Goal: Information Seeking & Learning: Compare options

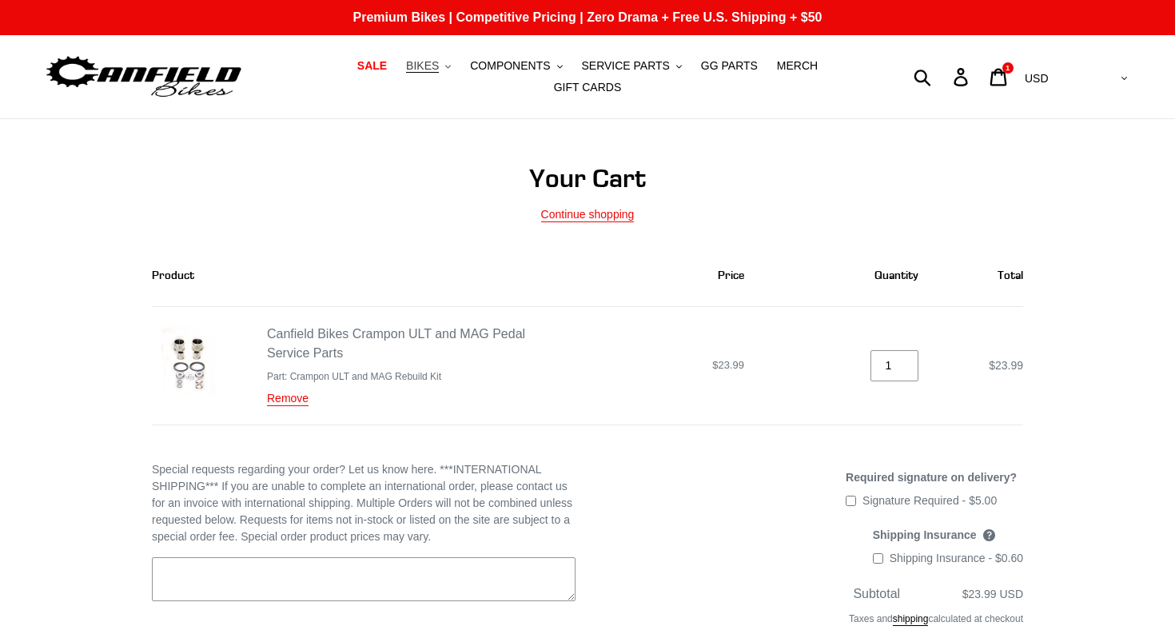
click at [439, 64] on span "BIKES" at bounding box center [422, 66] width 33 height 14
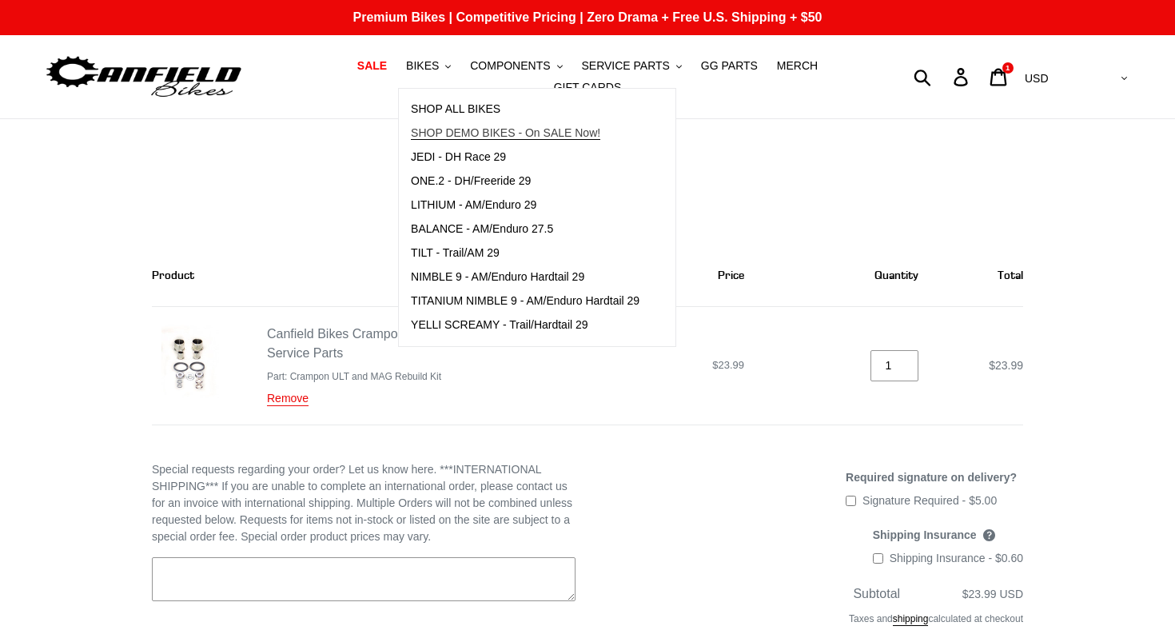
click at [447, 129] on span "SHOP DEMO BIKES - On SALE Now!" at bounding box center [505, 133] width 189 height 14
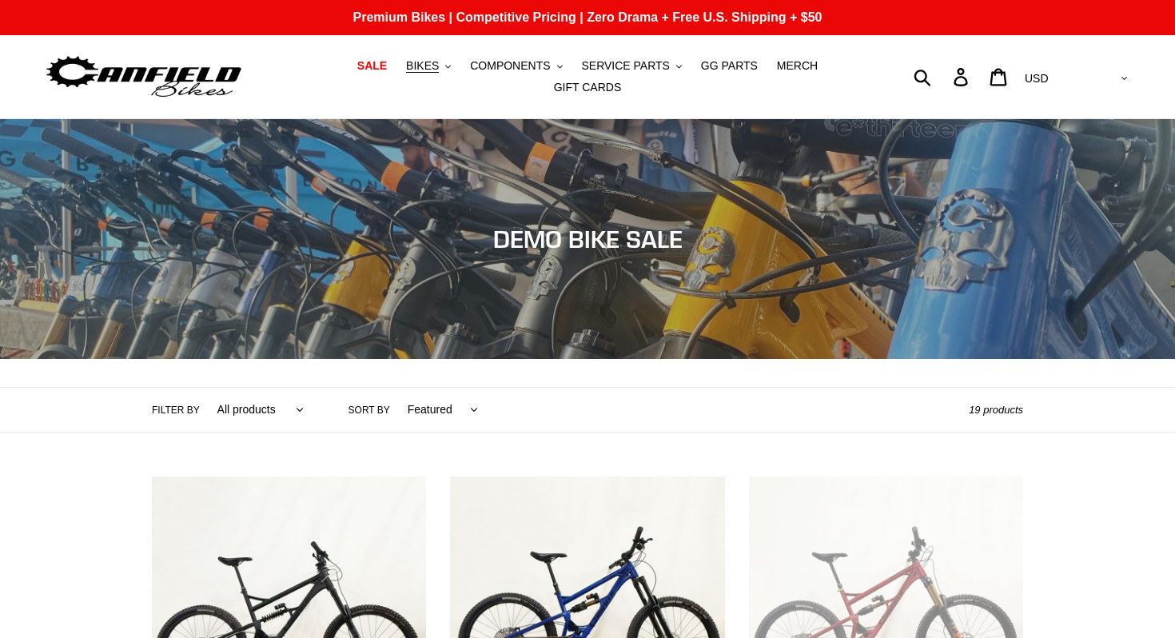
click at [424, 408] on select "Featured Best selling Alphabetically, A-Z Alphabetically, Z-A Price, low to hig…" at bounding box center [438, 410] width 91 height 44
click at [184, 411] on label "Filter by" at bounding box center [176, 410] width 48 height 14
click at [203, 411] on select "All products balance BFCM23 DEMO BIKE Jedi Lithium Nimble 9 ONE.2 Tilt Yelli Sc…" at bounding box center [256, 410] width 107 height 44
click at [248, 408] on select "All products balance BFCM23 DEMO BIKE Jedi Lithium Nimble 9 ONE.2 Tilt Yelli Sc…" at bounding box center [256, 410] width 107 height 44
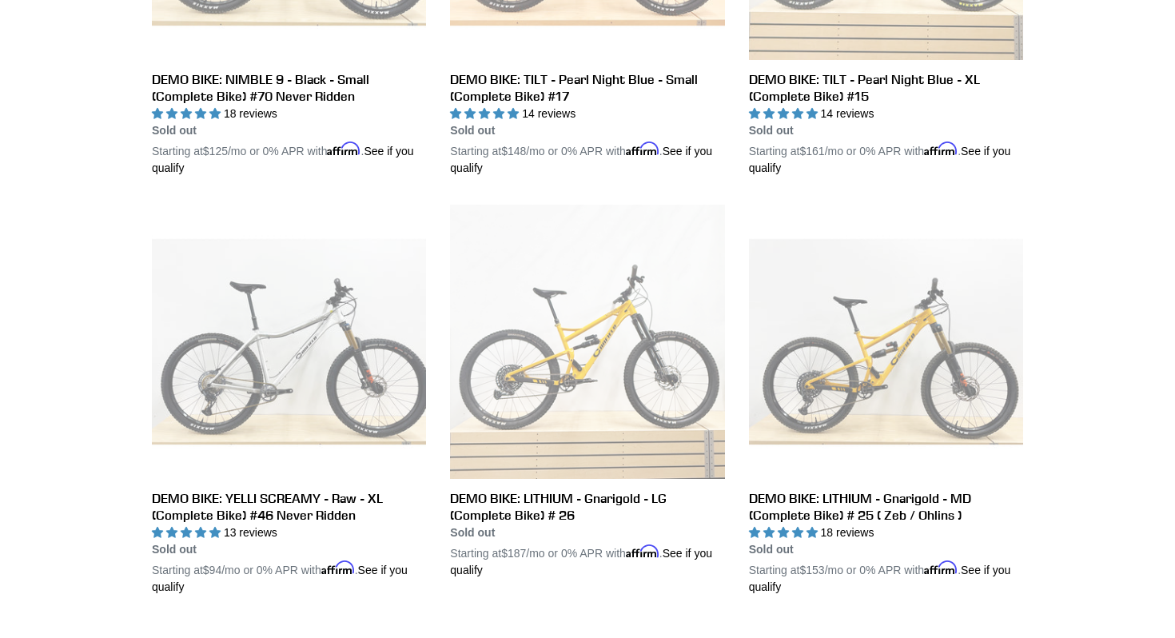
scroll to position [2345, 0]
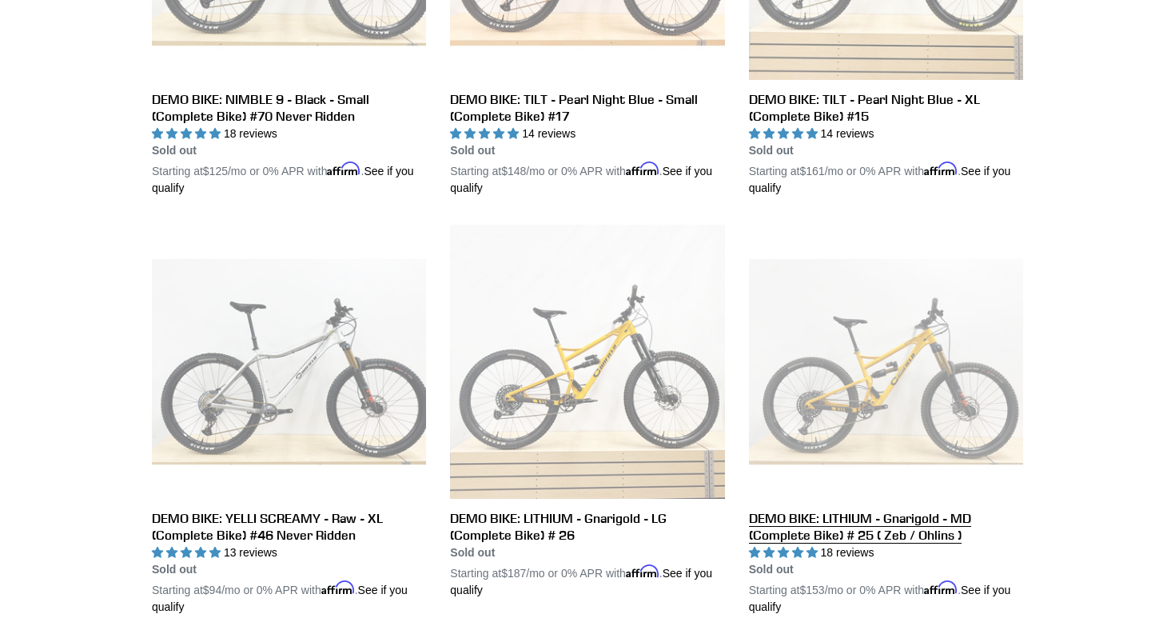
click at [773, 520] on link "DEMO BIKE: LITHIUM - Gnarigold - MD (Complete Bike) # 25 ( Zeb / Ohlins )" at bounding box center [886, 420] width 274 height 391
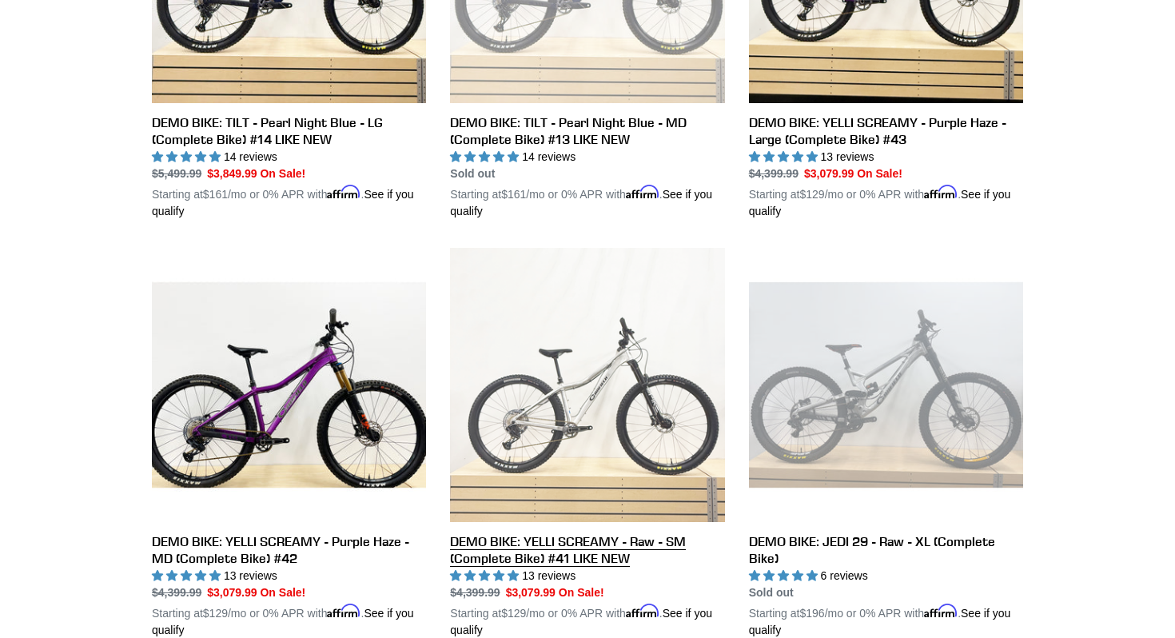
scroll to position [1481, 0]
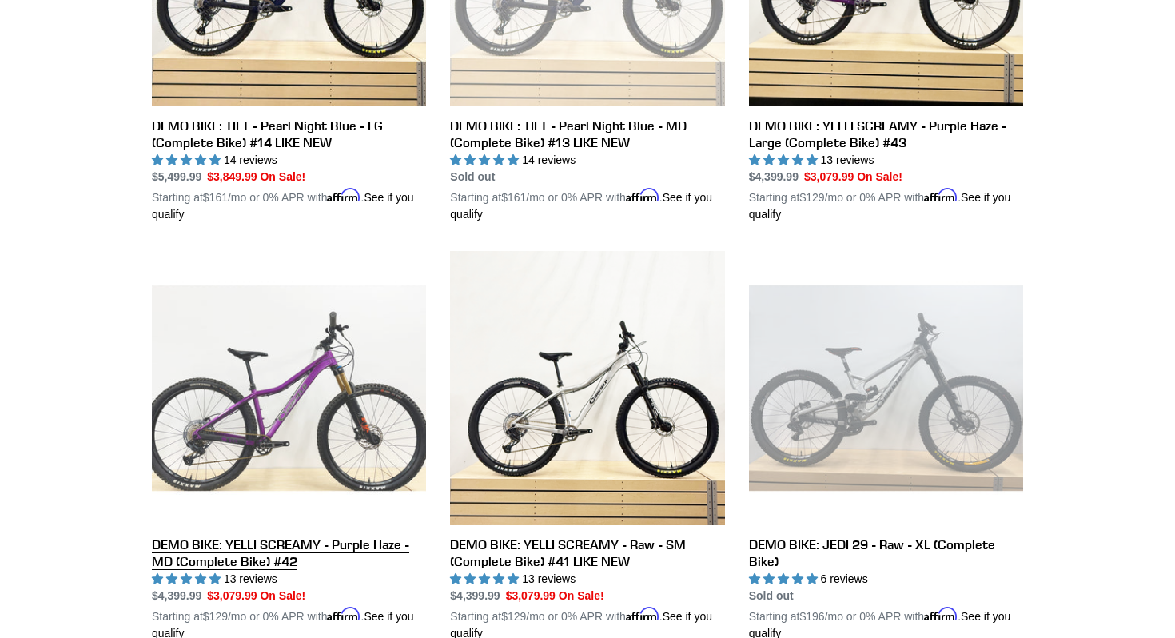
click at [357, 539] on link "DEMO BIKE: YELLI SCREAMY - Purple Haze - MD (Complete Bike) #42" at bounding box center [289, 446] width 274 height 391
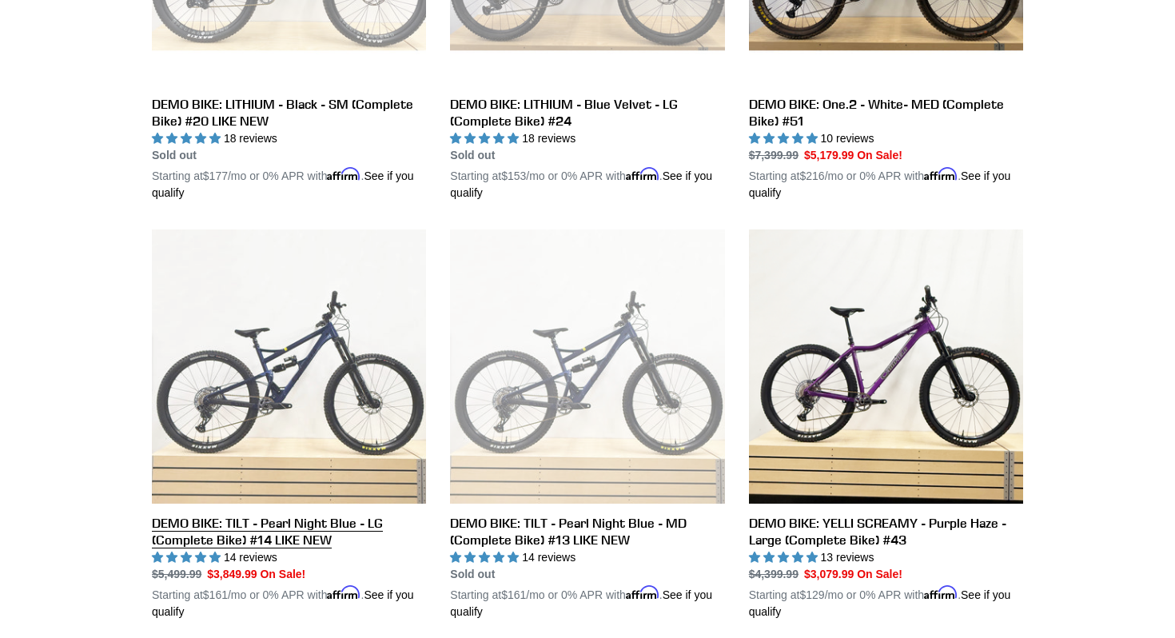
scroll to position [1076, 0]
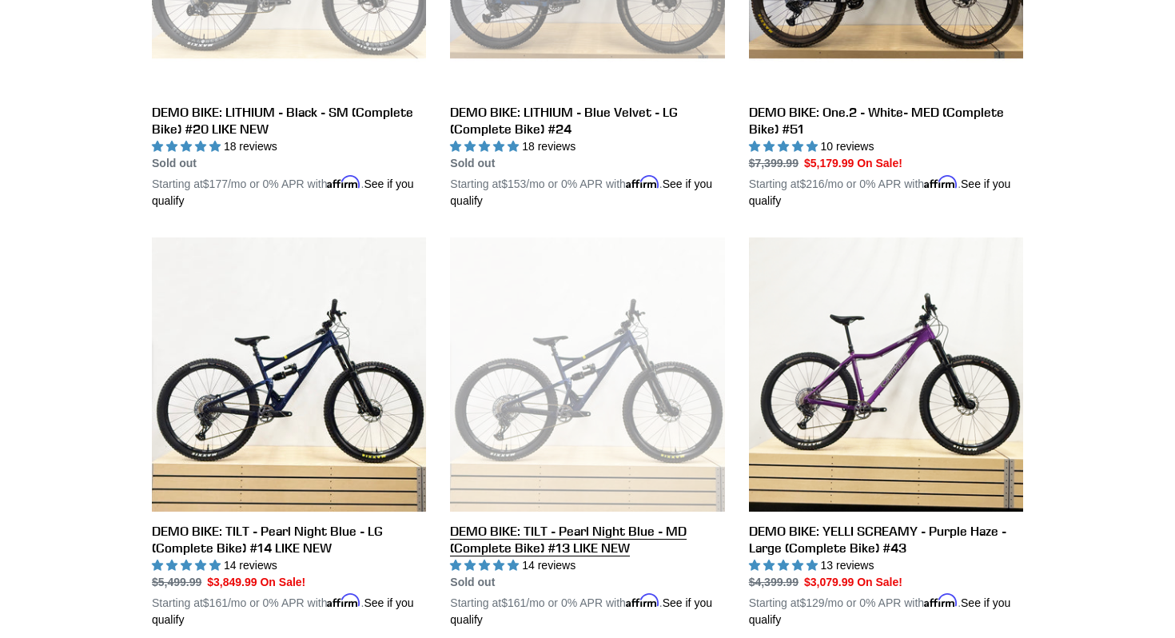
click at [507, 544] on link "DEMO BIKE: TILT - Pearl Night Blue - MD (Complete Bike) #13 LIKE NEW" at bounding box center [587, 432] width 274 height 391
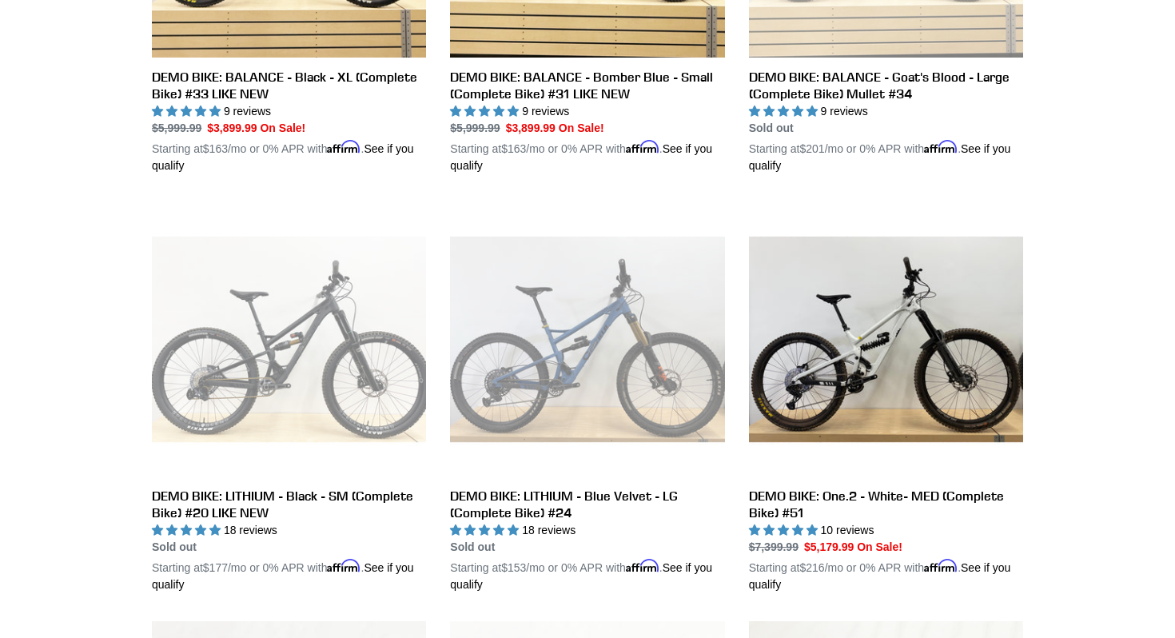
scroll to position [691, 0]
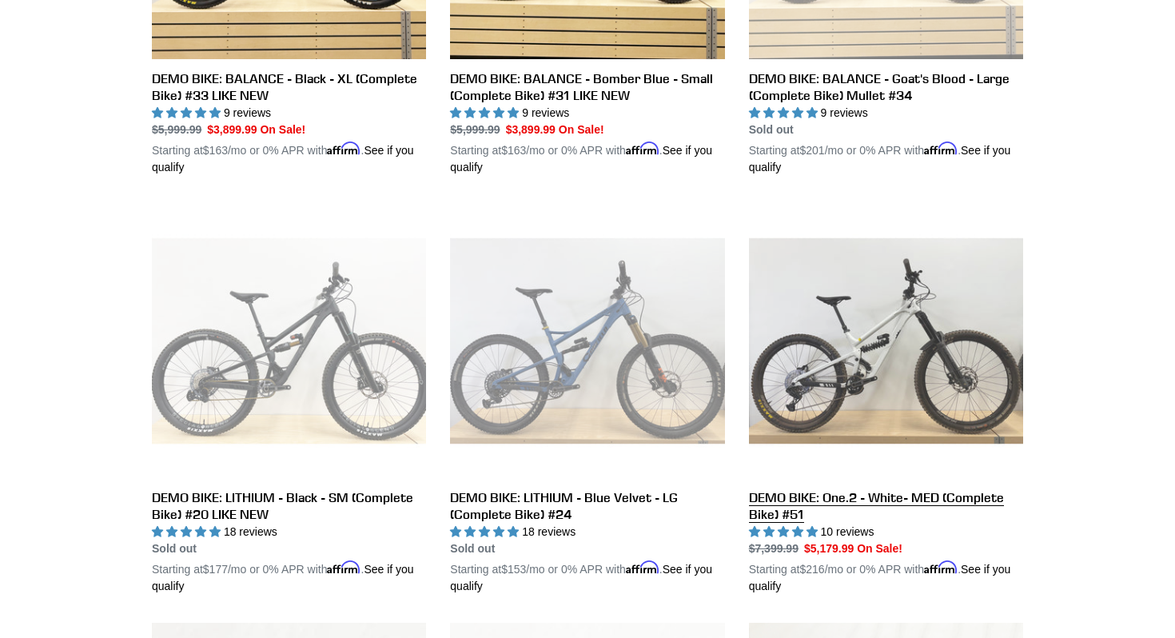
click at [809, 503] on link "DEMO BIKE: One.2 - White- MED (Complete Bike) #51" at bounding box center [886, 399] width 274 height 391
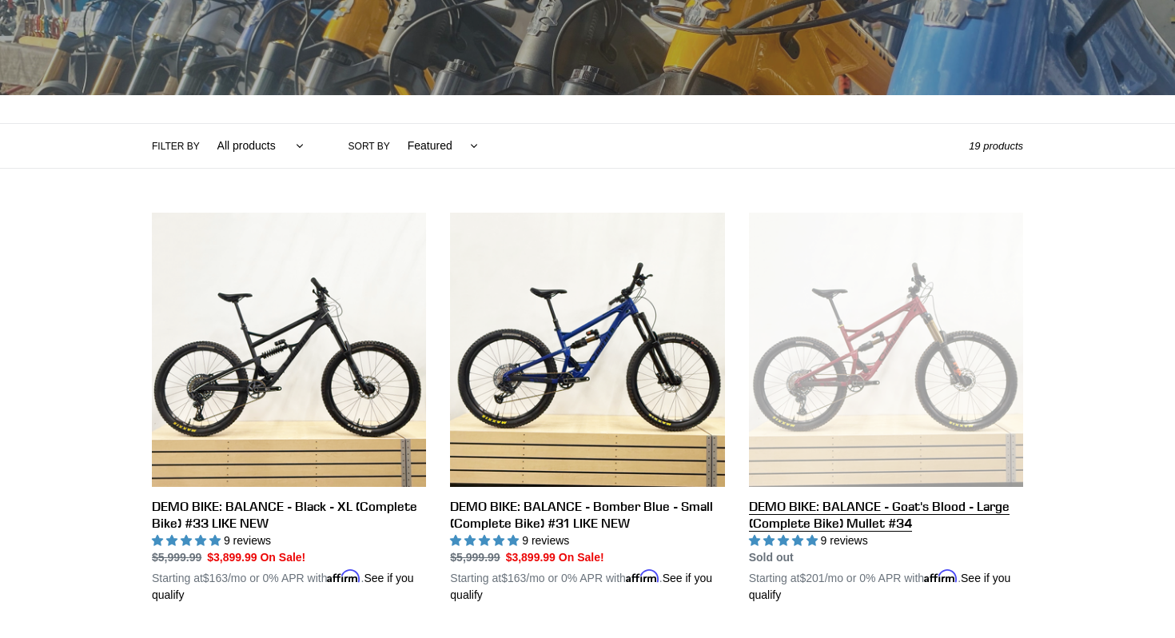
scroll to position [267, 0]
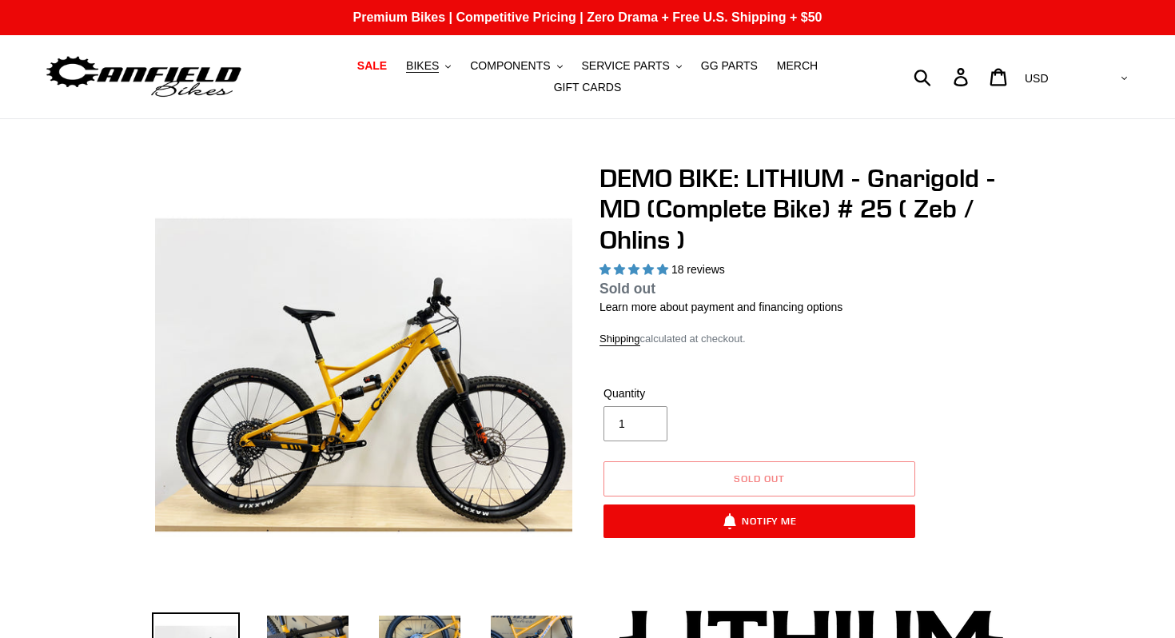
select select "highest-rating"
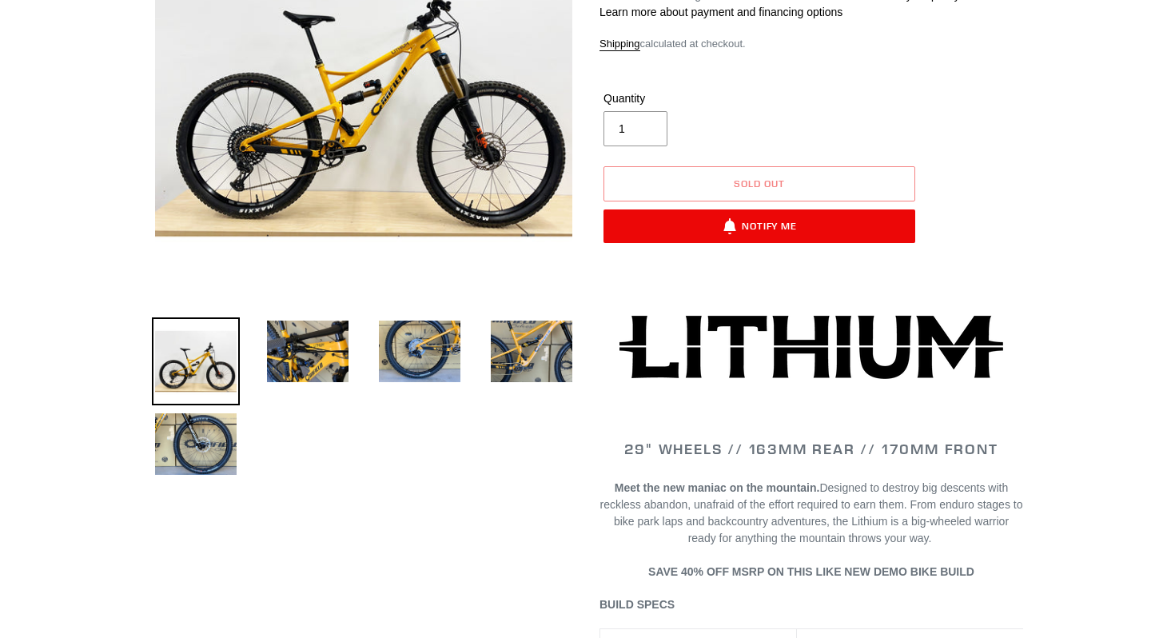
scroll to position [376, 0]
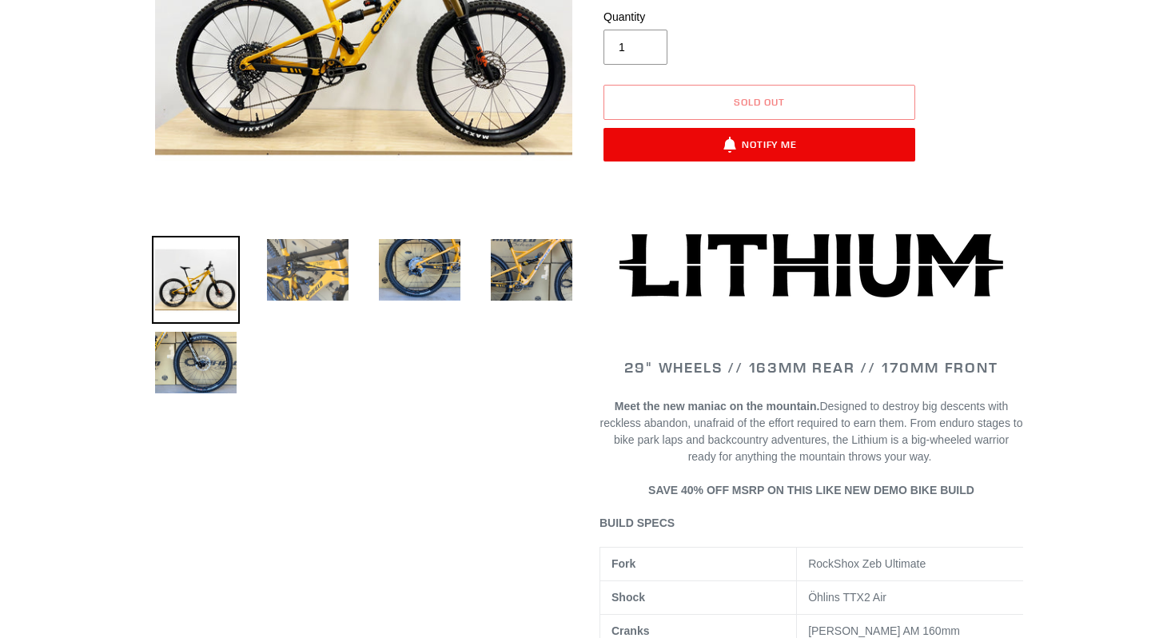
click at [336, 303] on img at bounding box center [308, 270] width 88 height 68
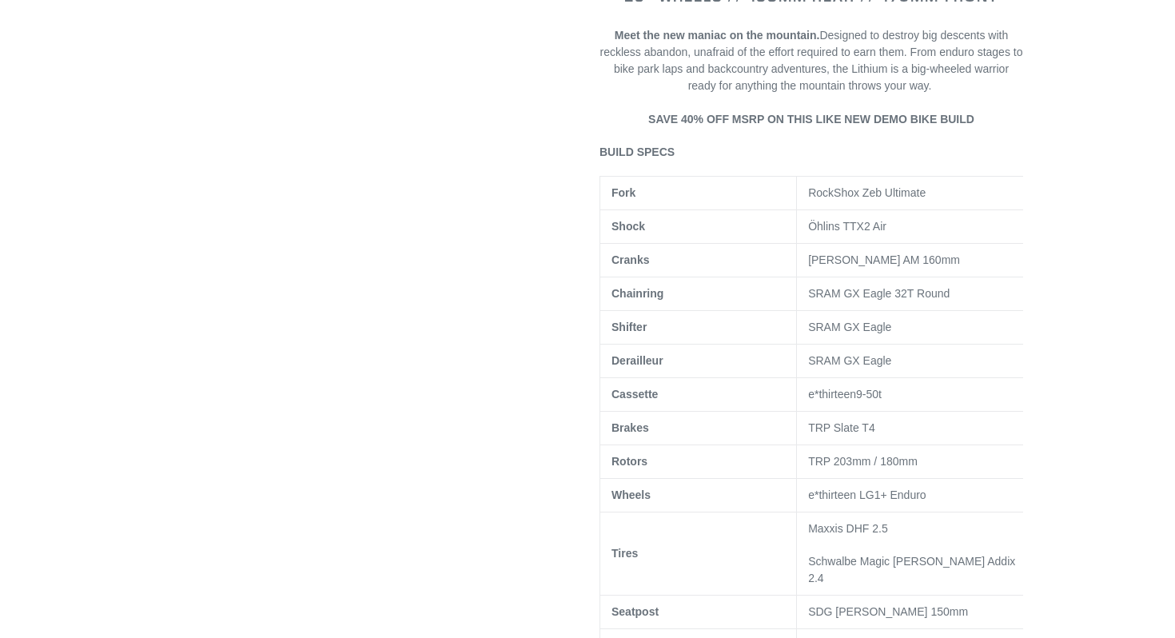
scroll to position [46, 0]
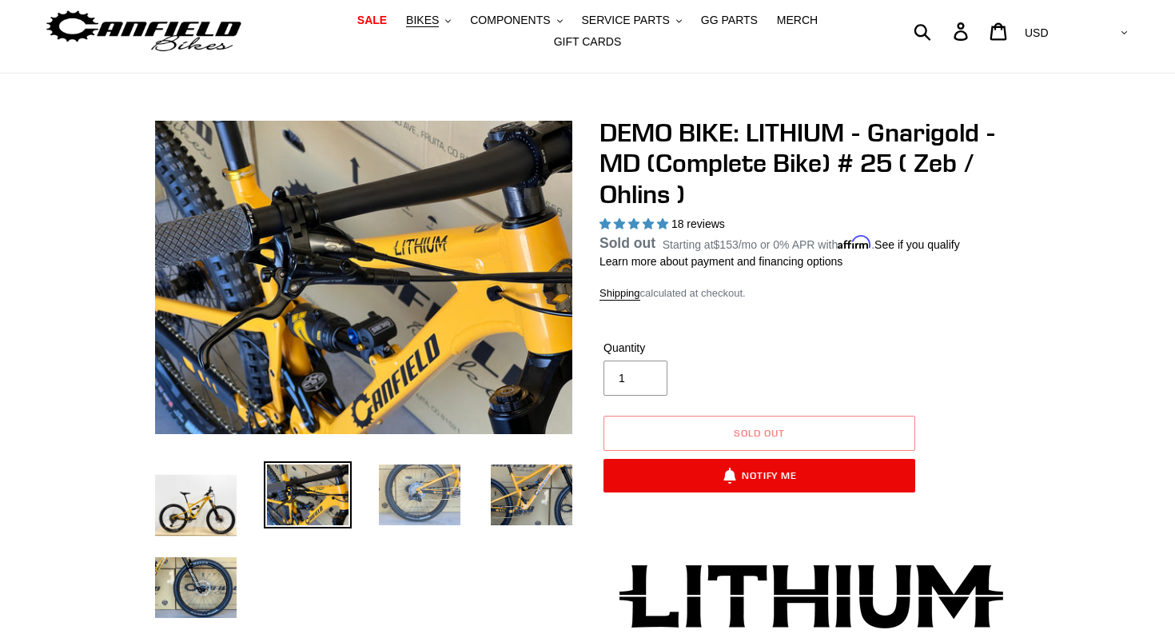
click at [435, 484] on img at bounding box center [420, 495] width 88 height 68
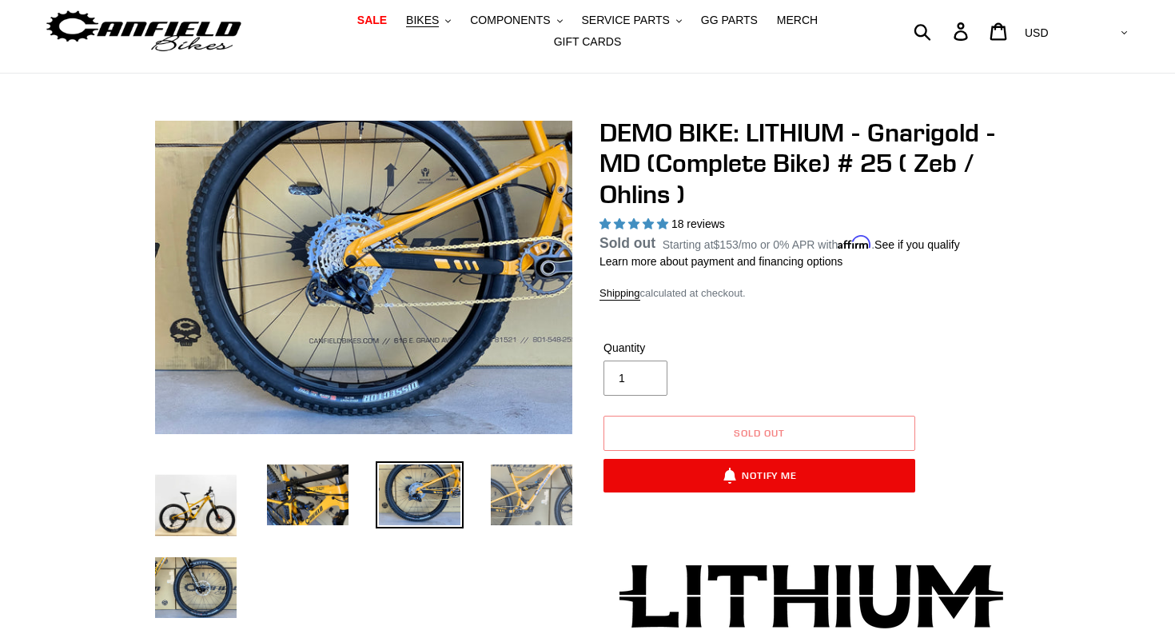
click at [507, 495] on img at bounding box center [531, 495] width 88 height 68
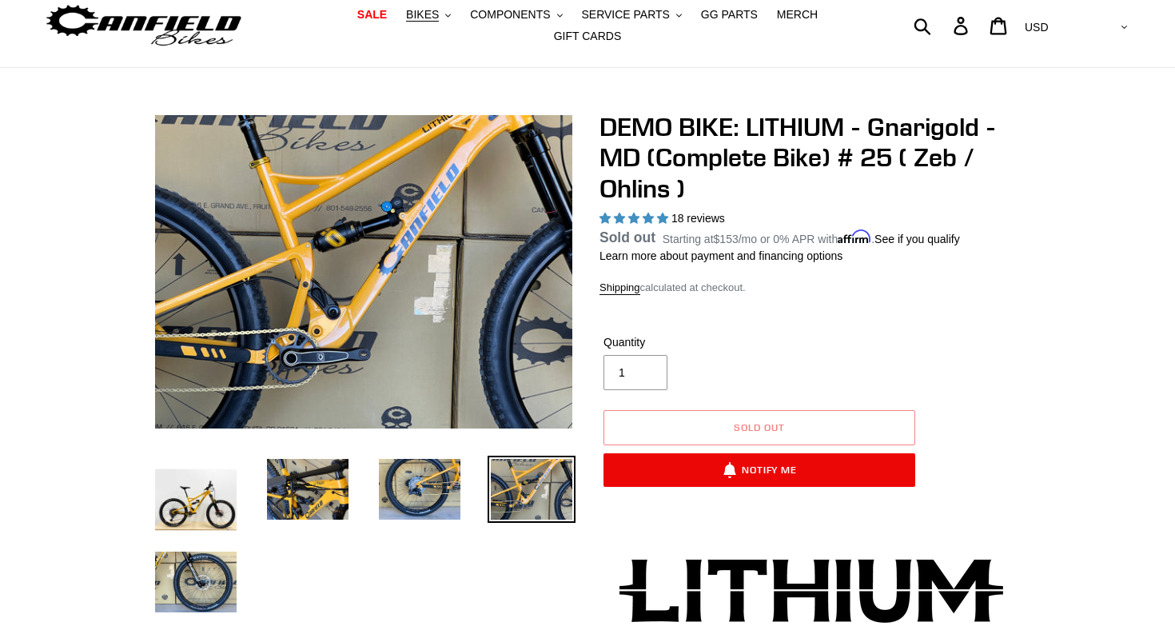
scroll to position [54, 0]
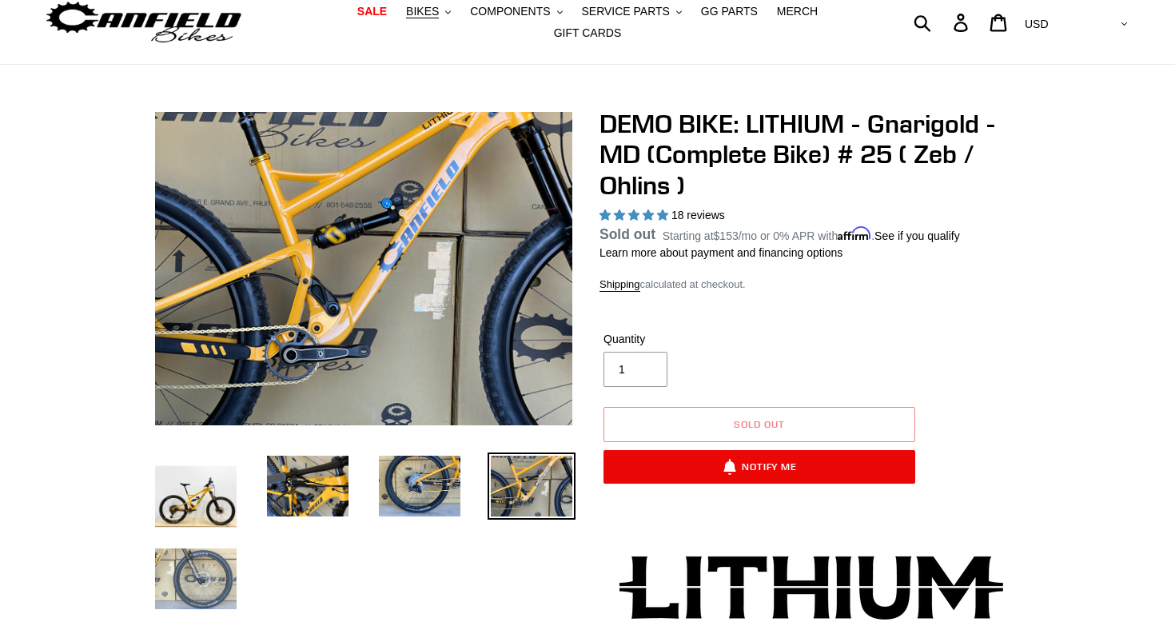
click at [198, 564] on img at bounding box center [196, 579] width 88 height 68
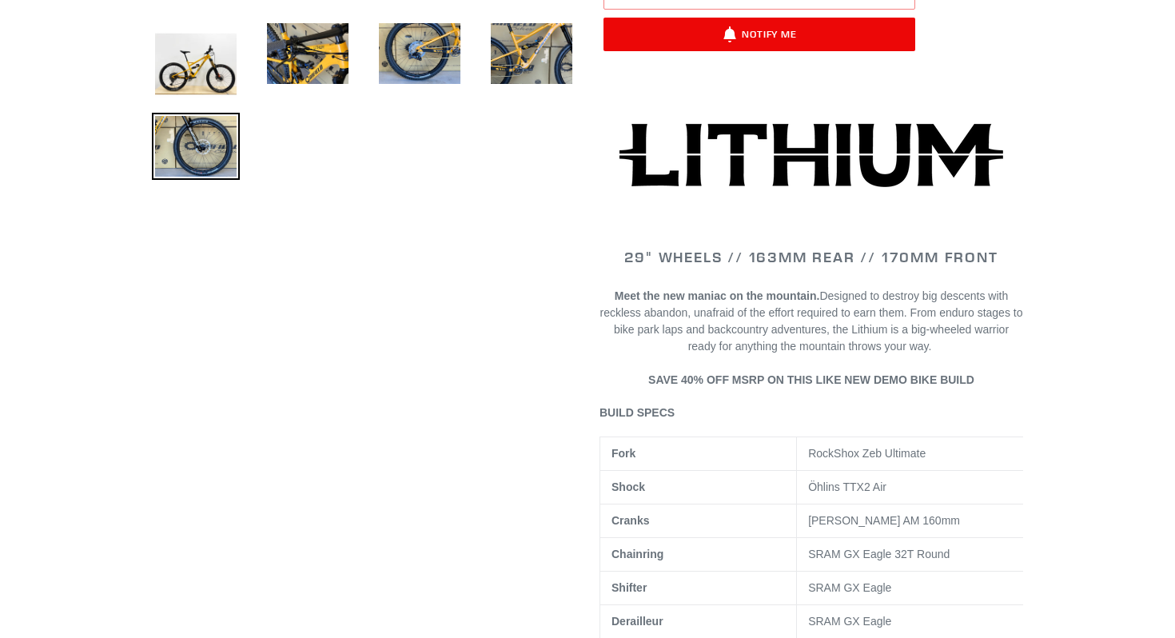
scroll to position [321, 0]
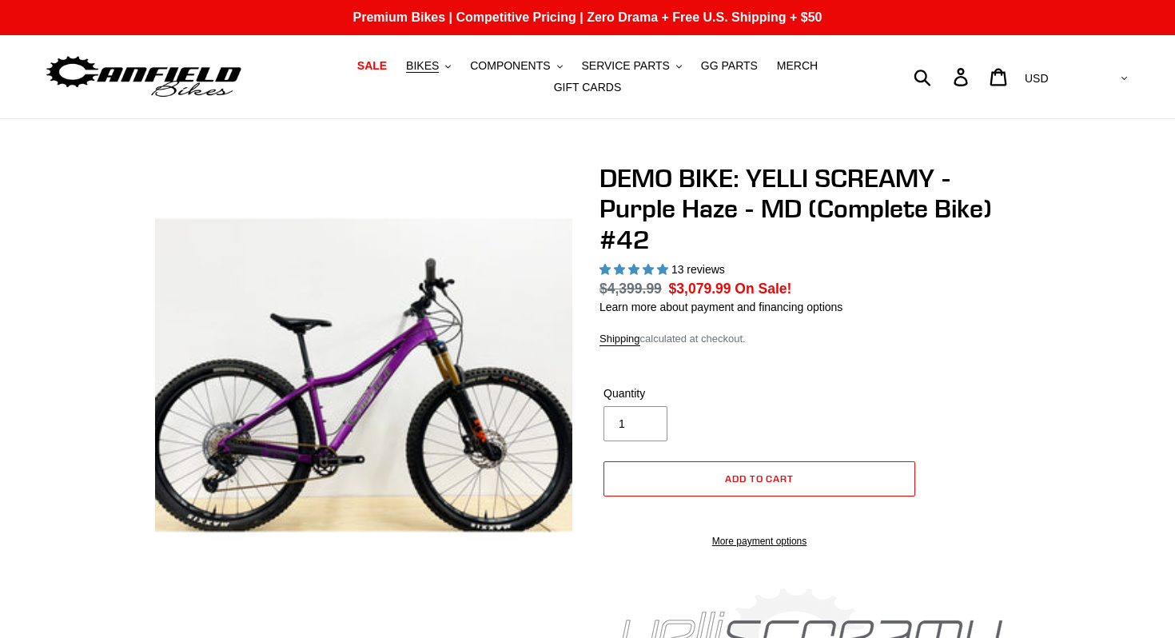
select select "highest-rating"
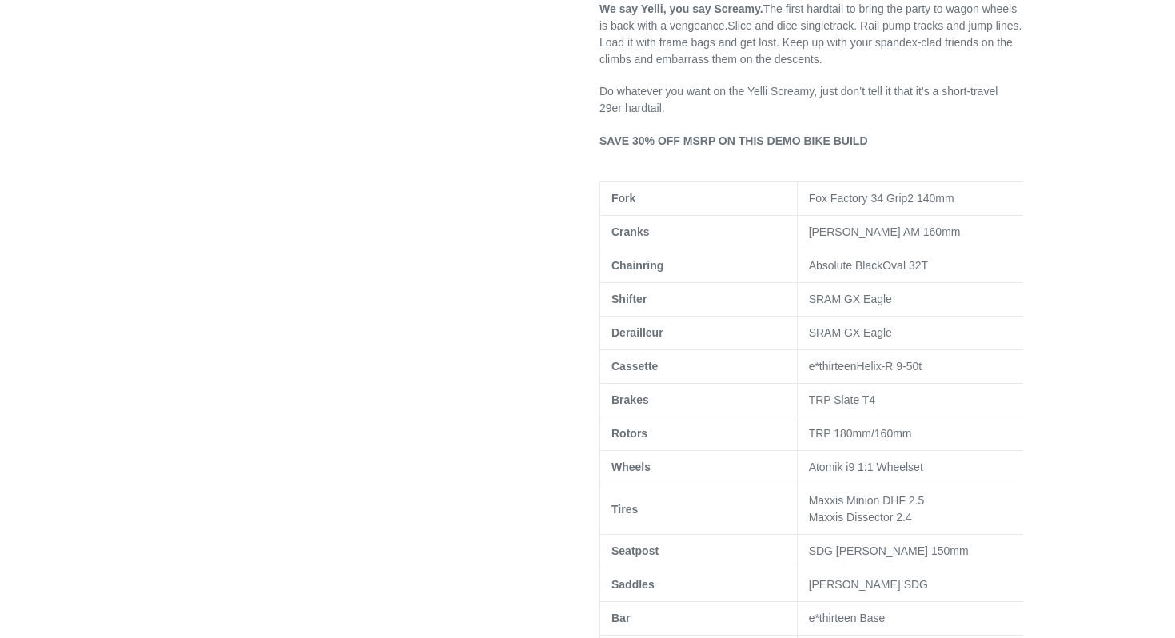
scroll to position [856, 0]
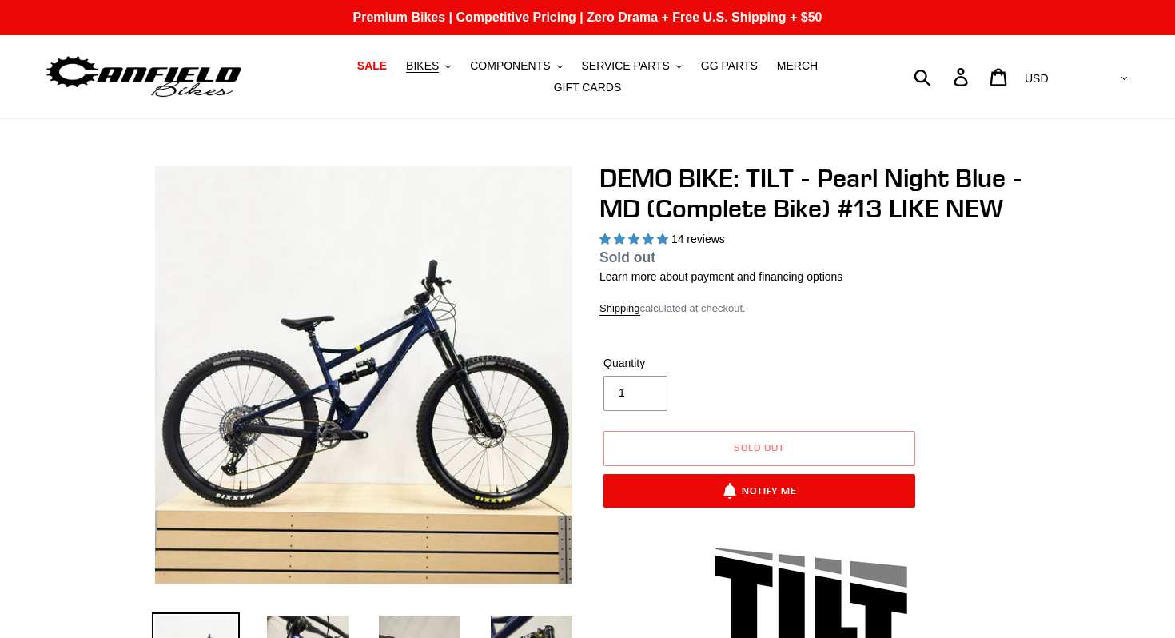
select select "highest-rating"
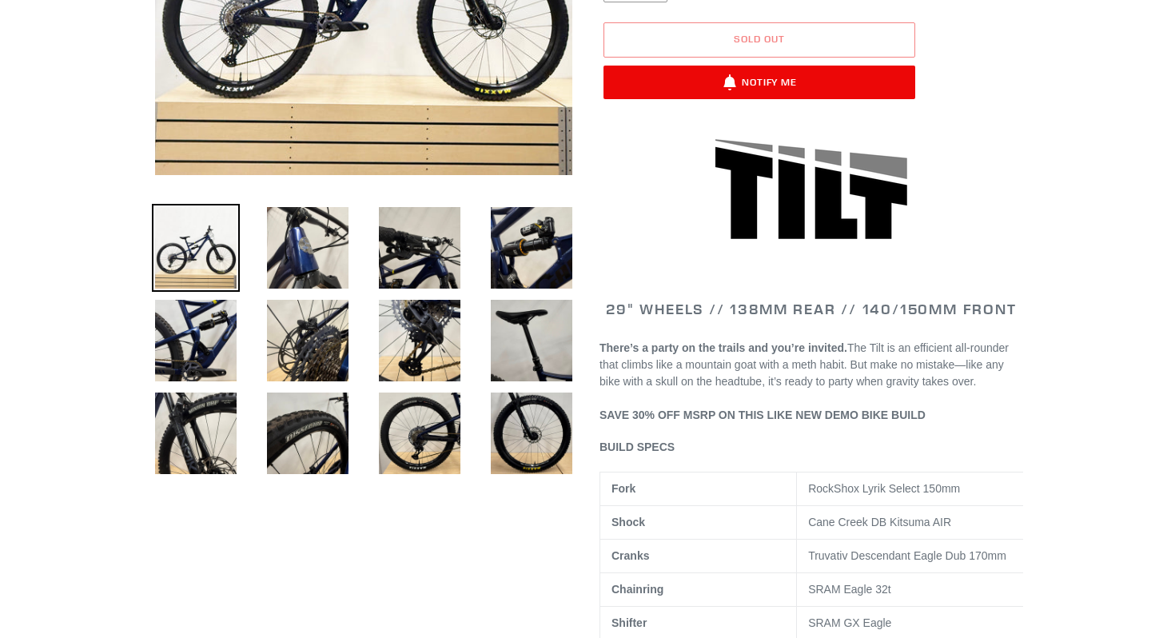
scroll to position [498, 0]
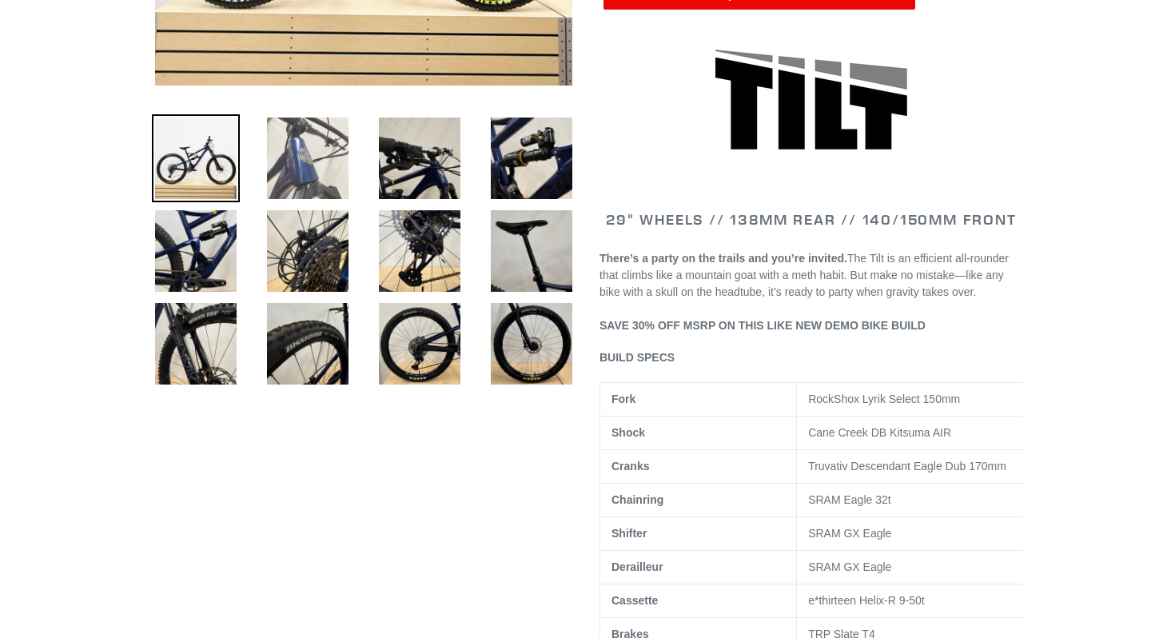
click at [302, 187] on img at bounding box center [308, 158] width 88 height 88
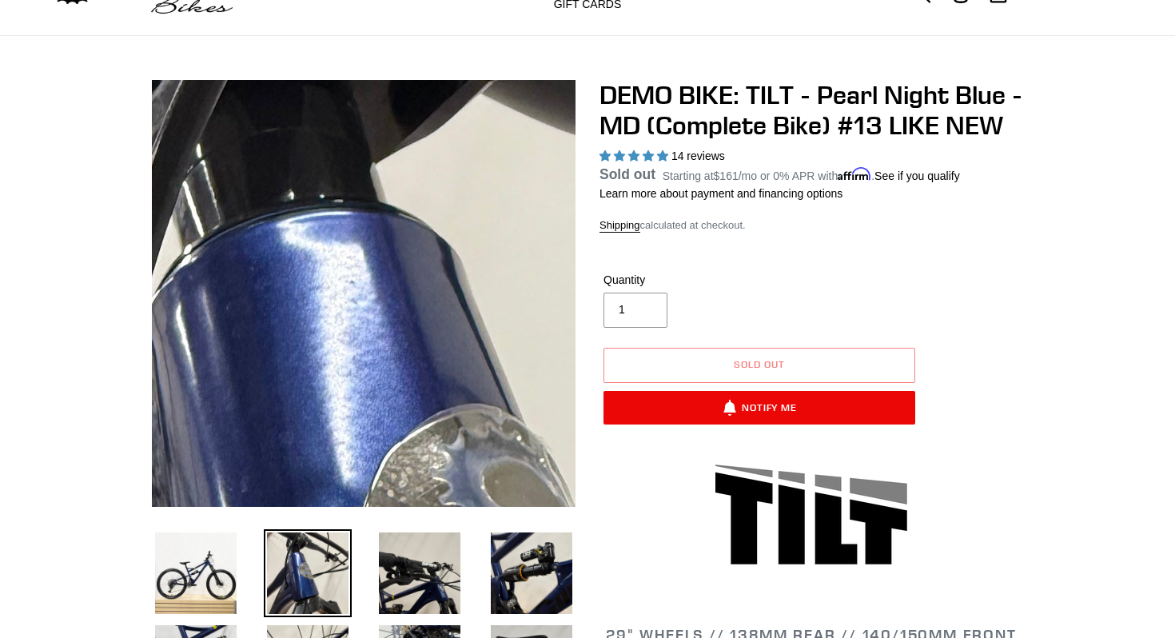
scroll to position [85, 0]
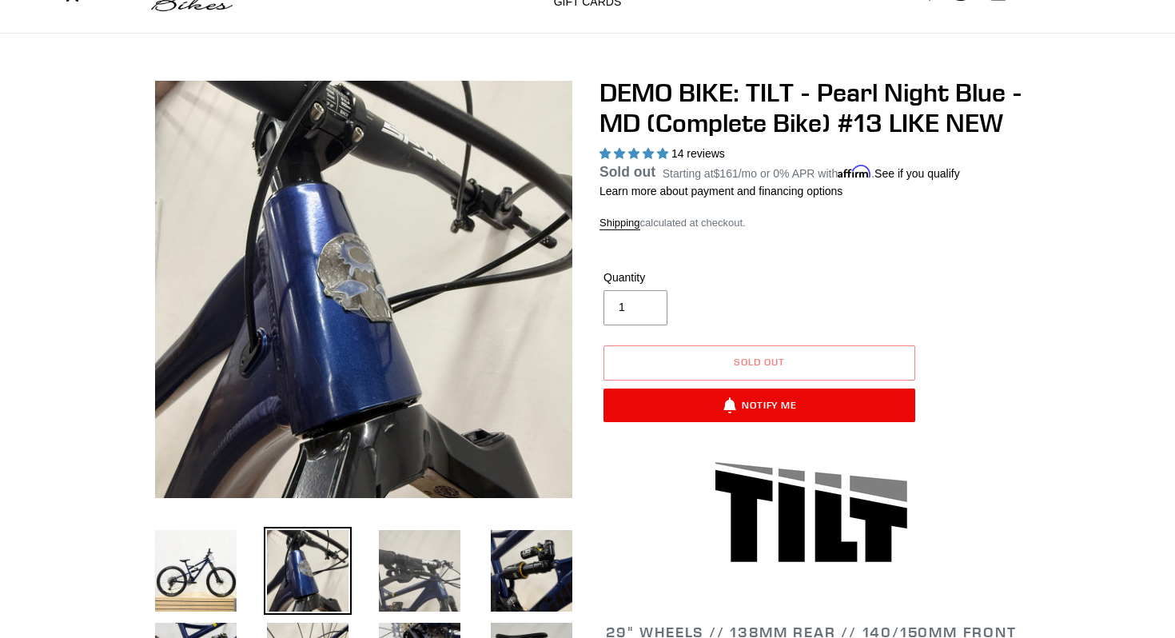
click at [429, 600] on img at bounding box center [420, 571] width 88 height 88
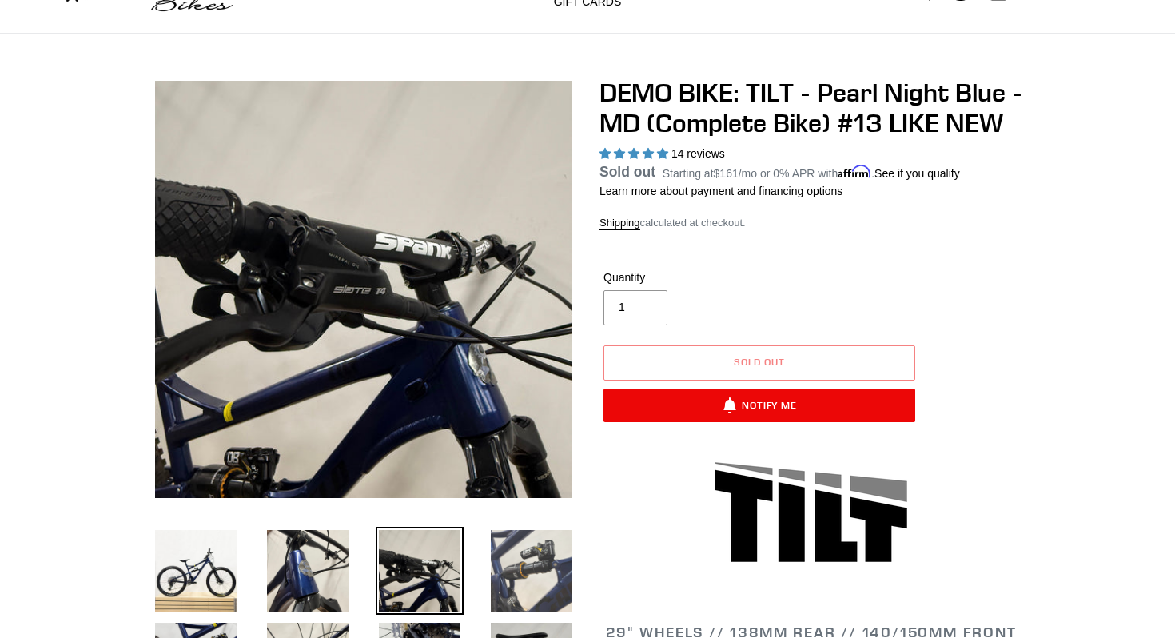
click at [523, 566] on img at bounding box center [531, 571] width 88 height 88
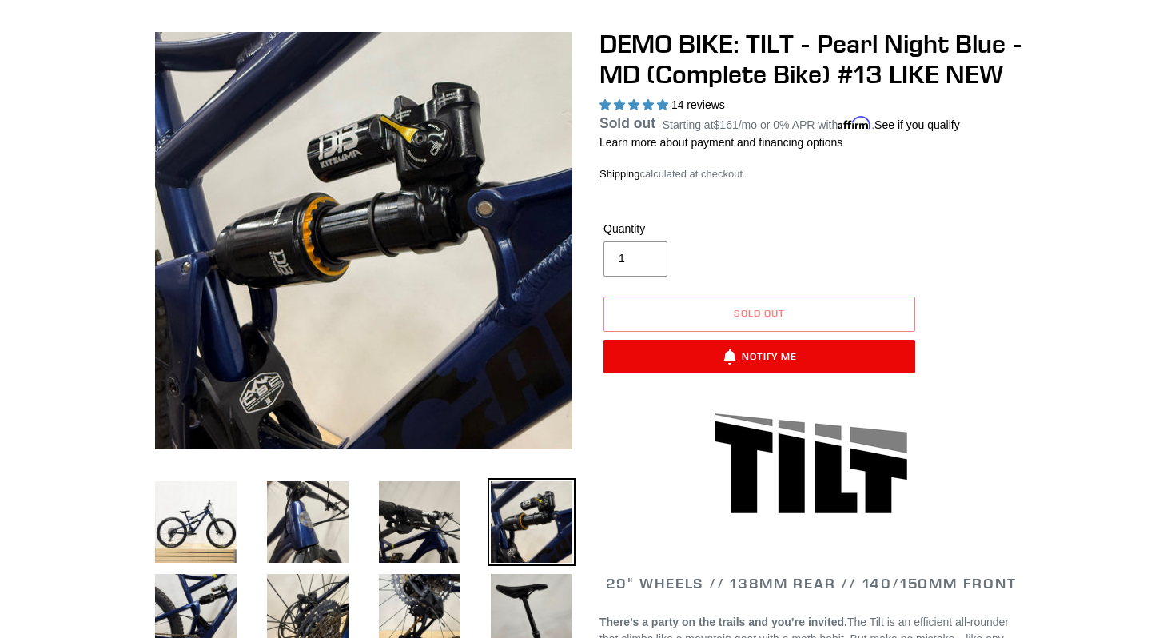
scroll to position [139, 0]
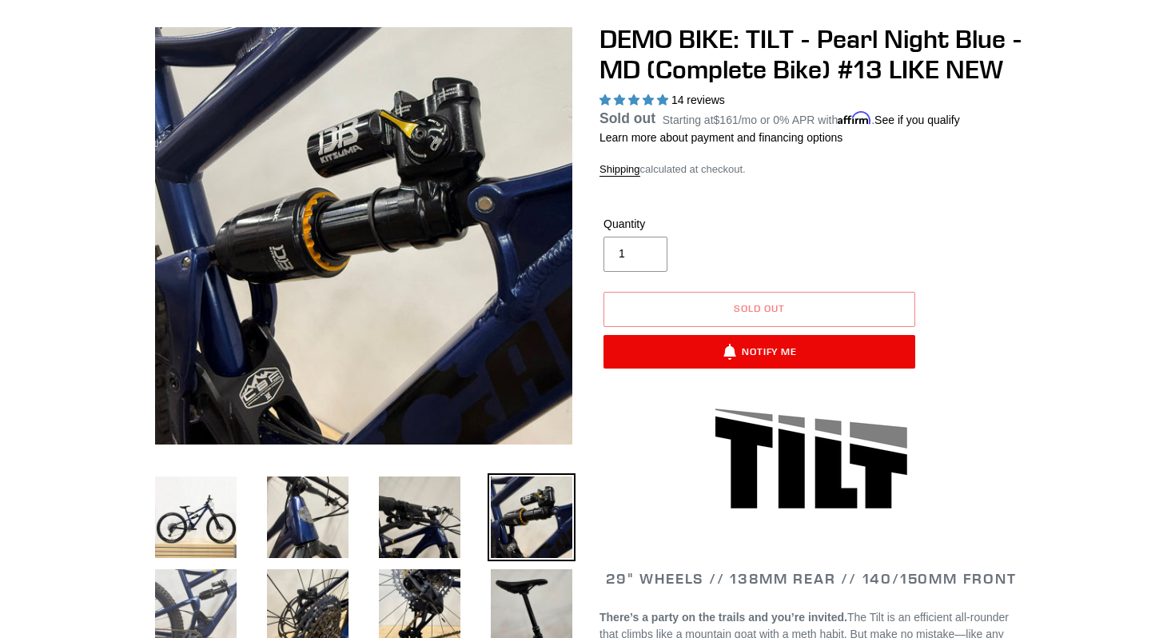
click at [225, 569] on img at bounding box center [196, 610] width 88 height 88
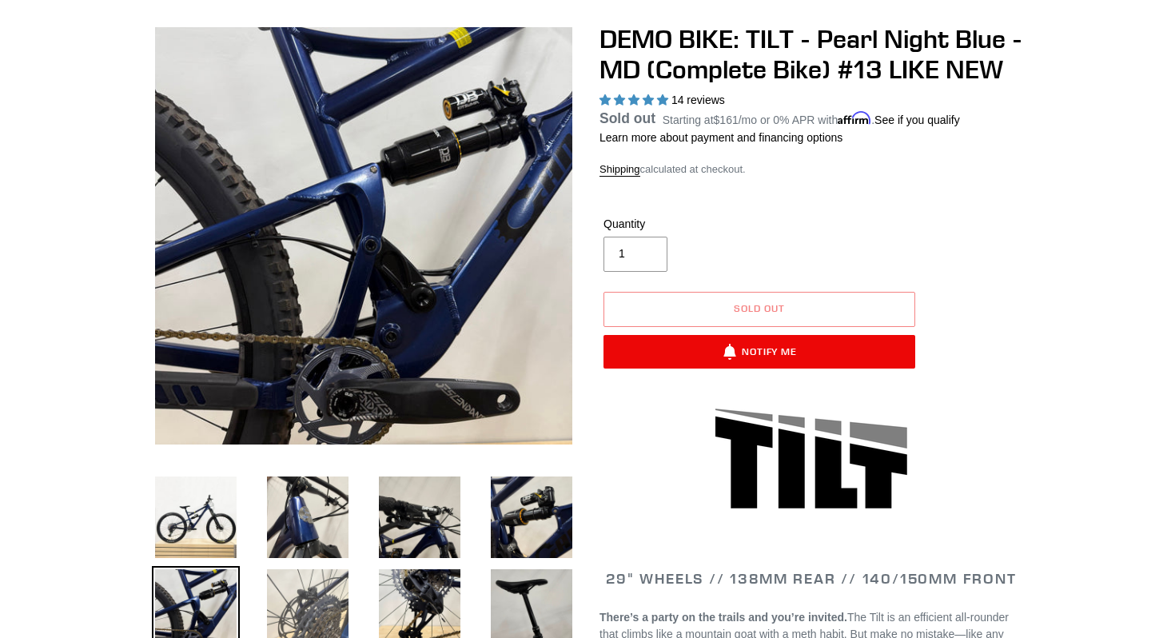
click at [279, 595] on img at bounding box center [308, 610] width 88 height 88
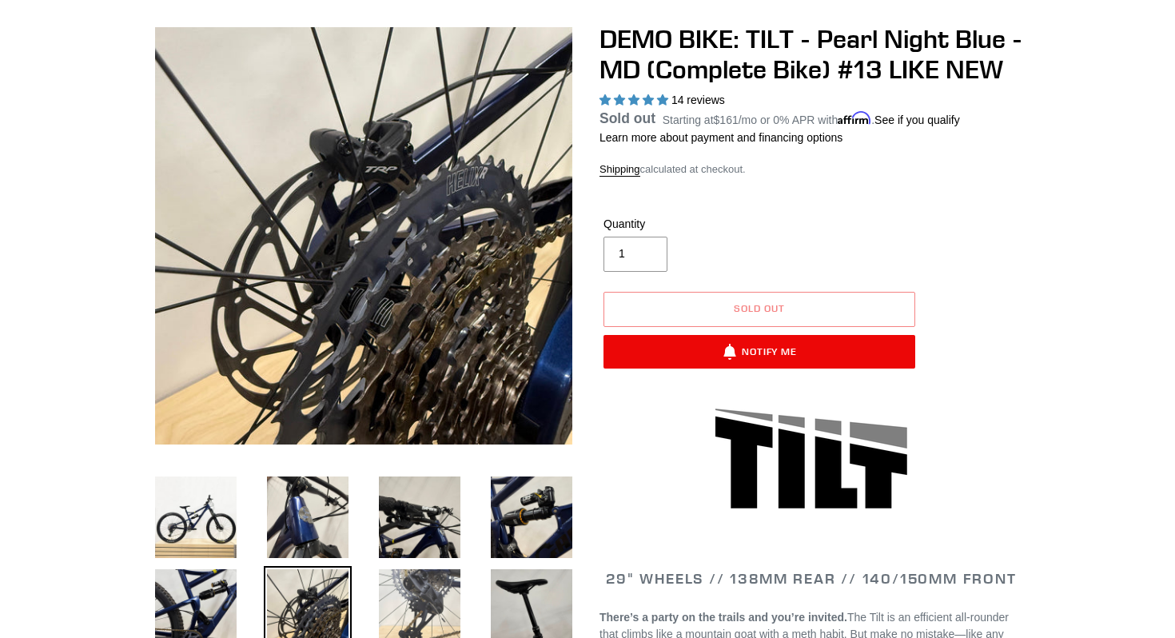
click at [410, 587] on img at bounding box center [420, 610] width 88 height 88
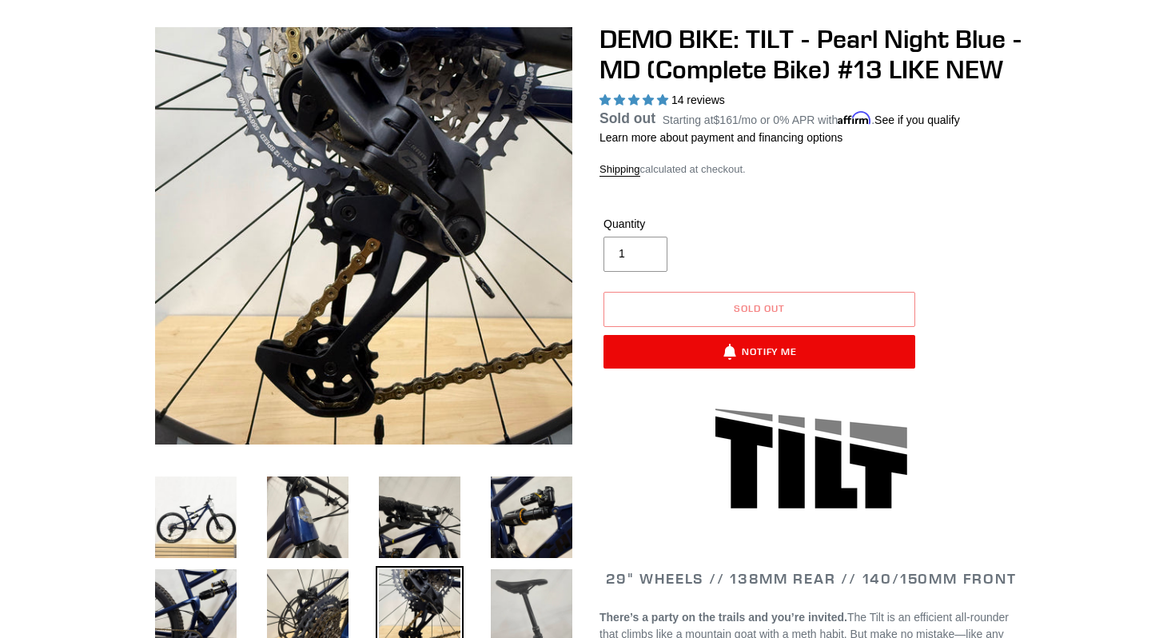
click at [502, 592] on img at bounding box center [531, 610] width 88 height 88
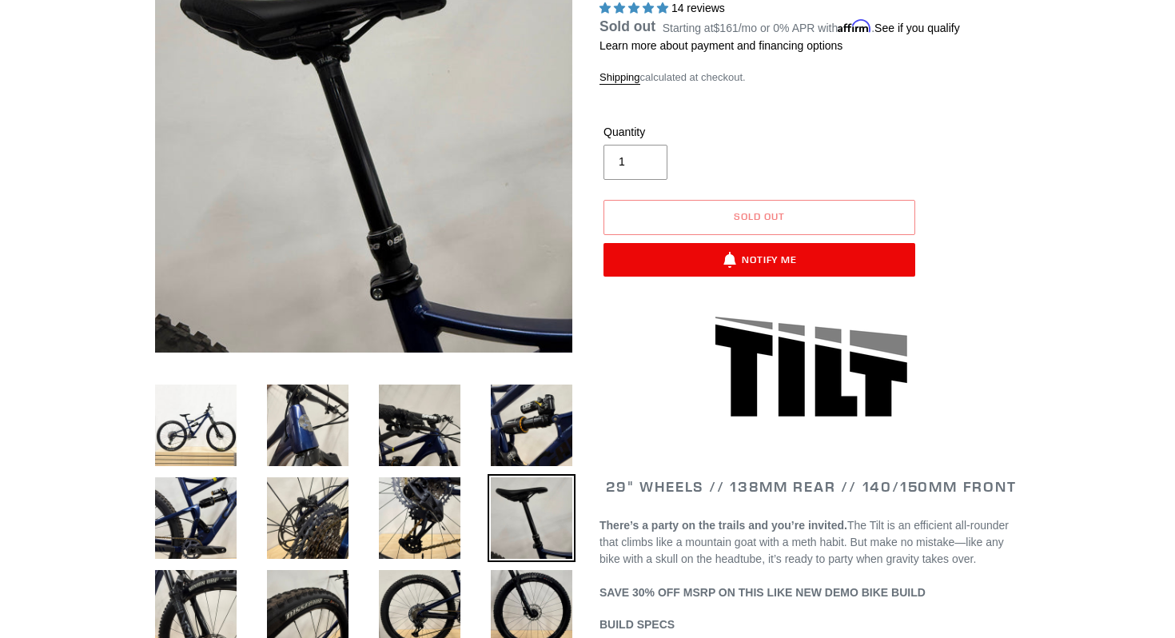
scroll to position [316, 0]
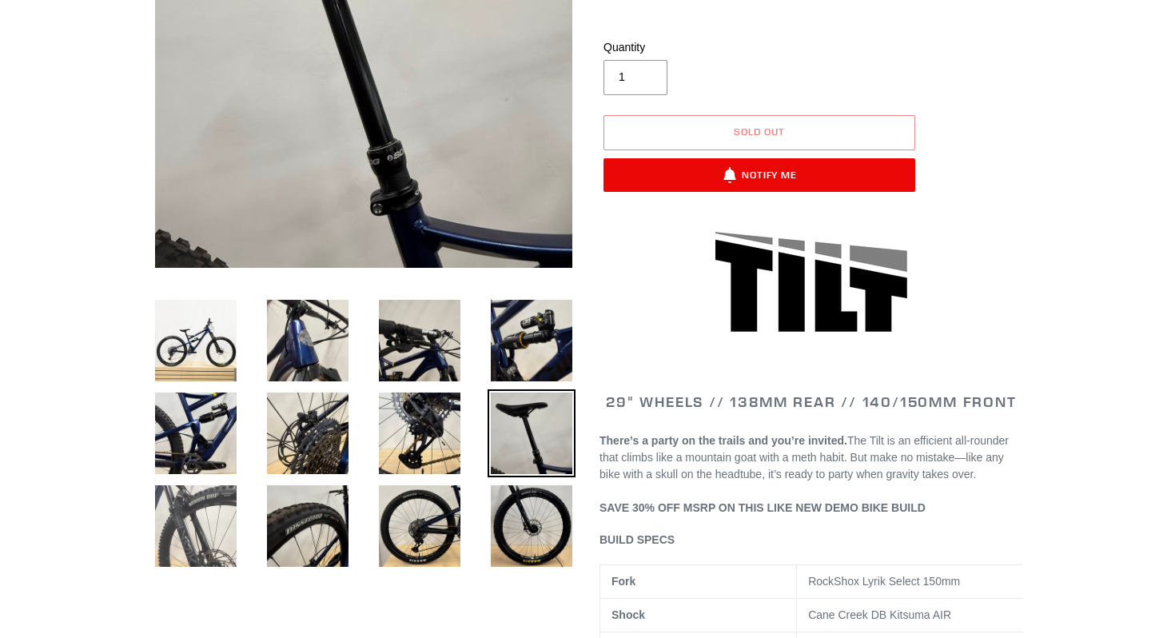
click at [205, 530] on img at bounding box center [196, 526] width 88 height 88
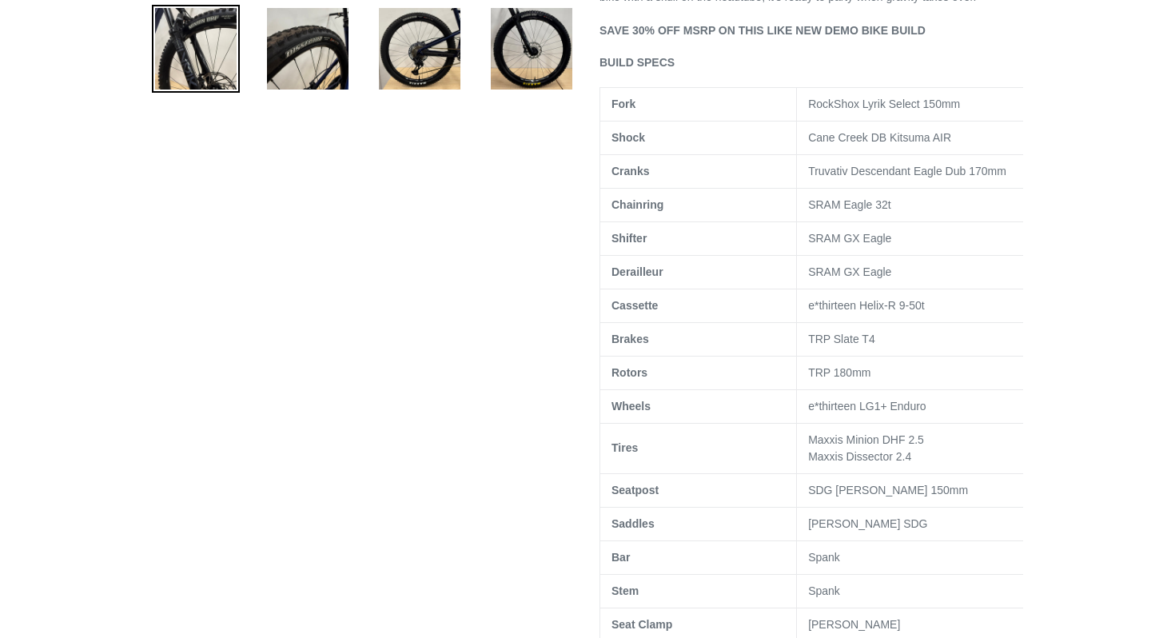
scroll to position [801, 0]
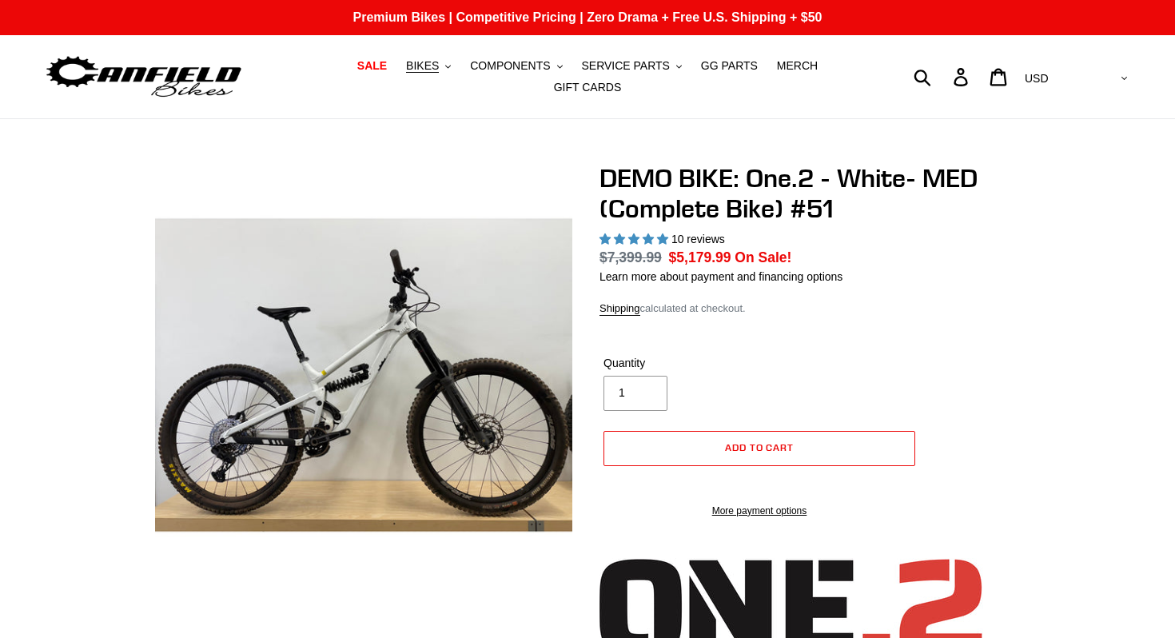
select select "highest-rating"
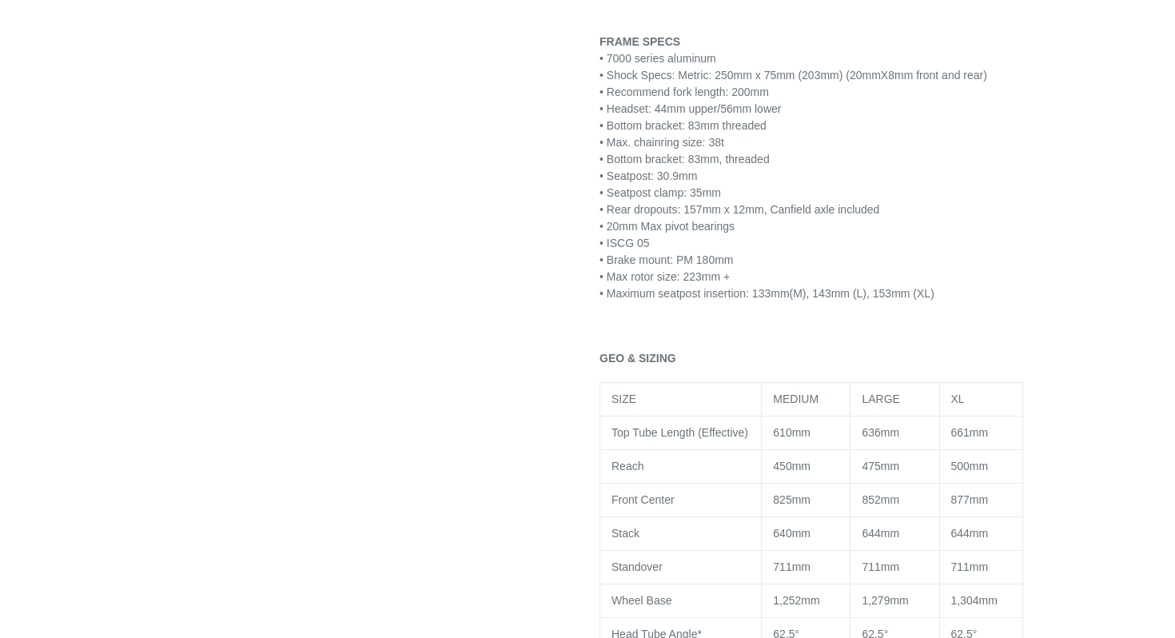
scroll to position [2137, 0]
